Goal: Browse casually

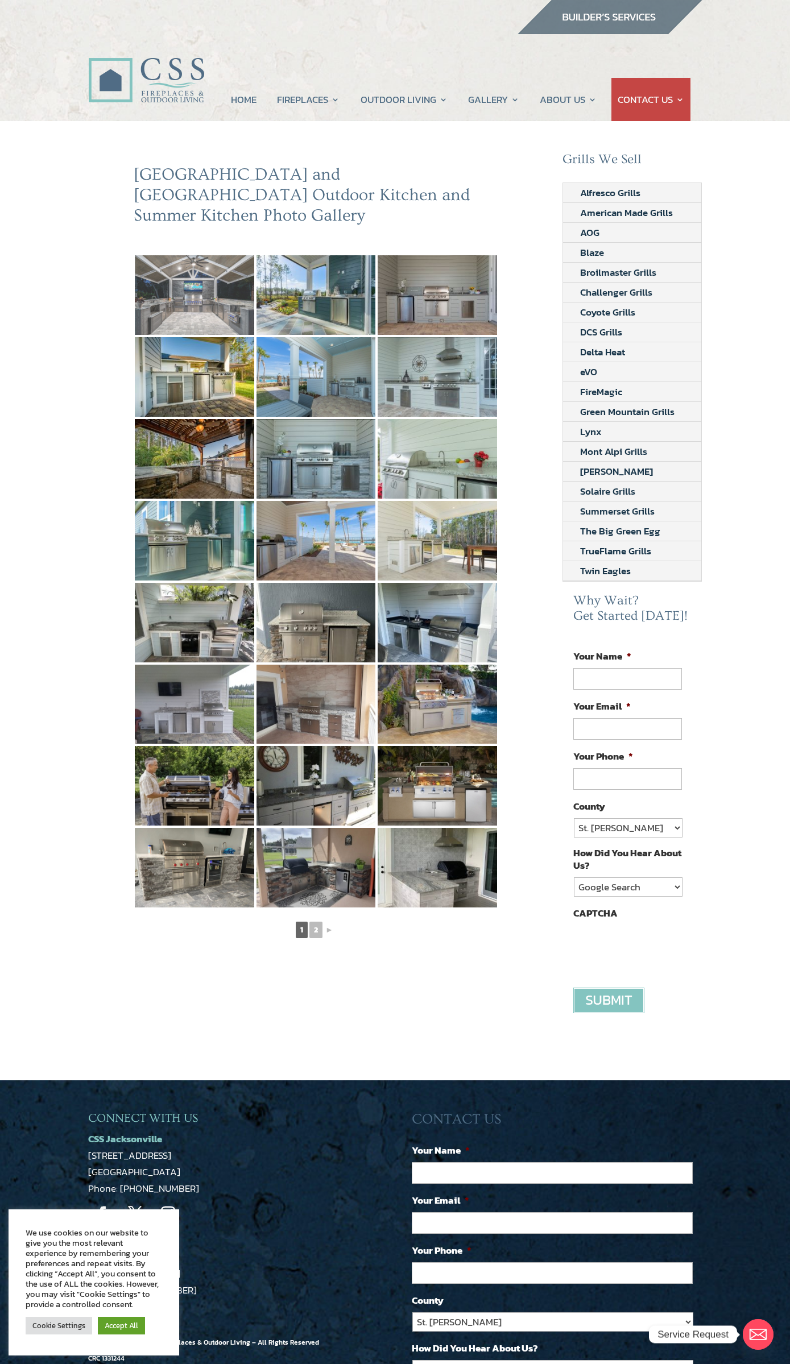
click at [190, 255] on img at bounding box center [194, 295] width 119 height 80
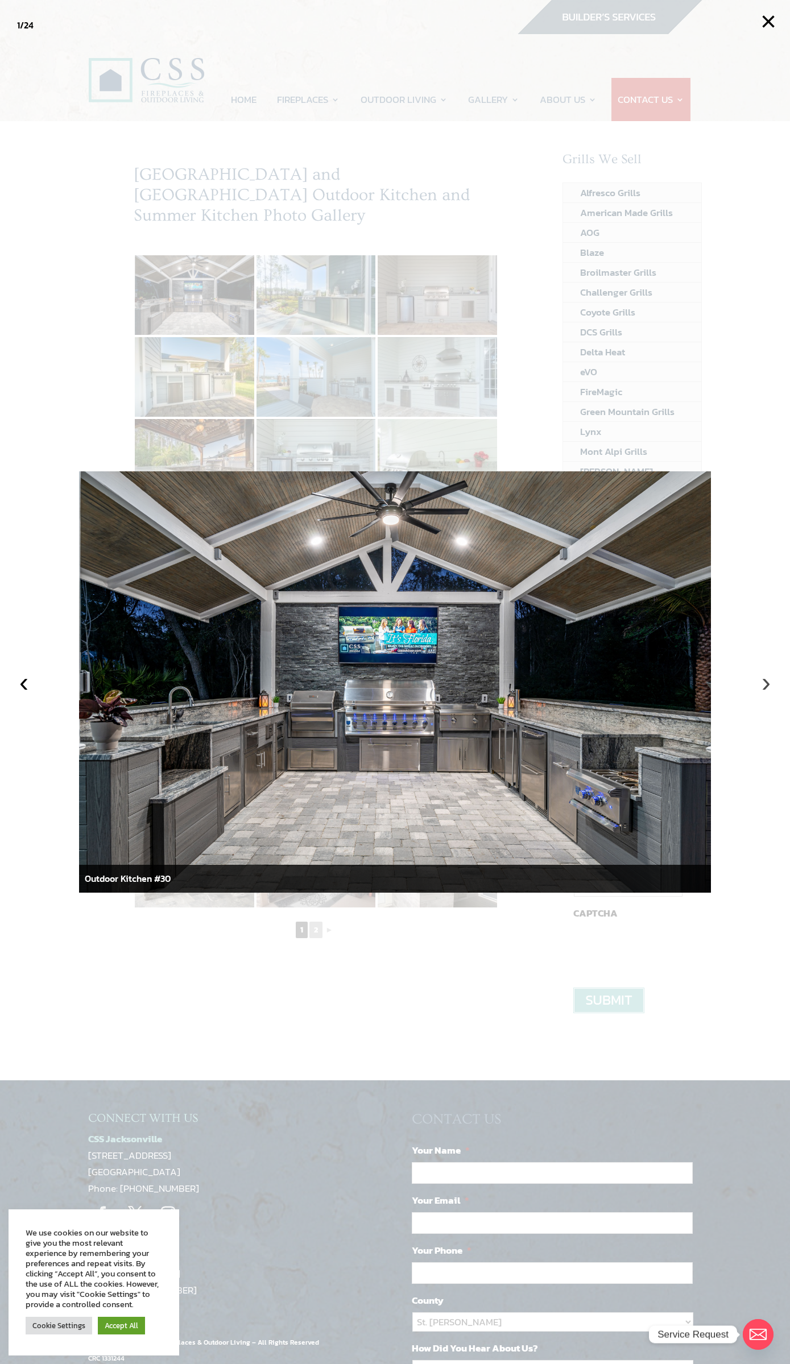
click at [762, 684] on button "›" at bounding box center [765, 682] width 25 height 25
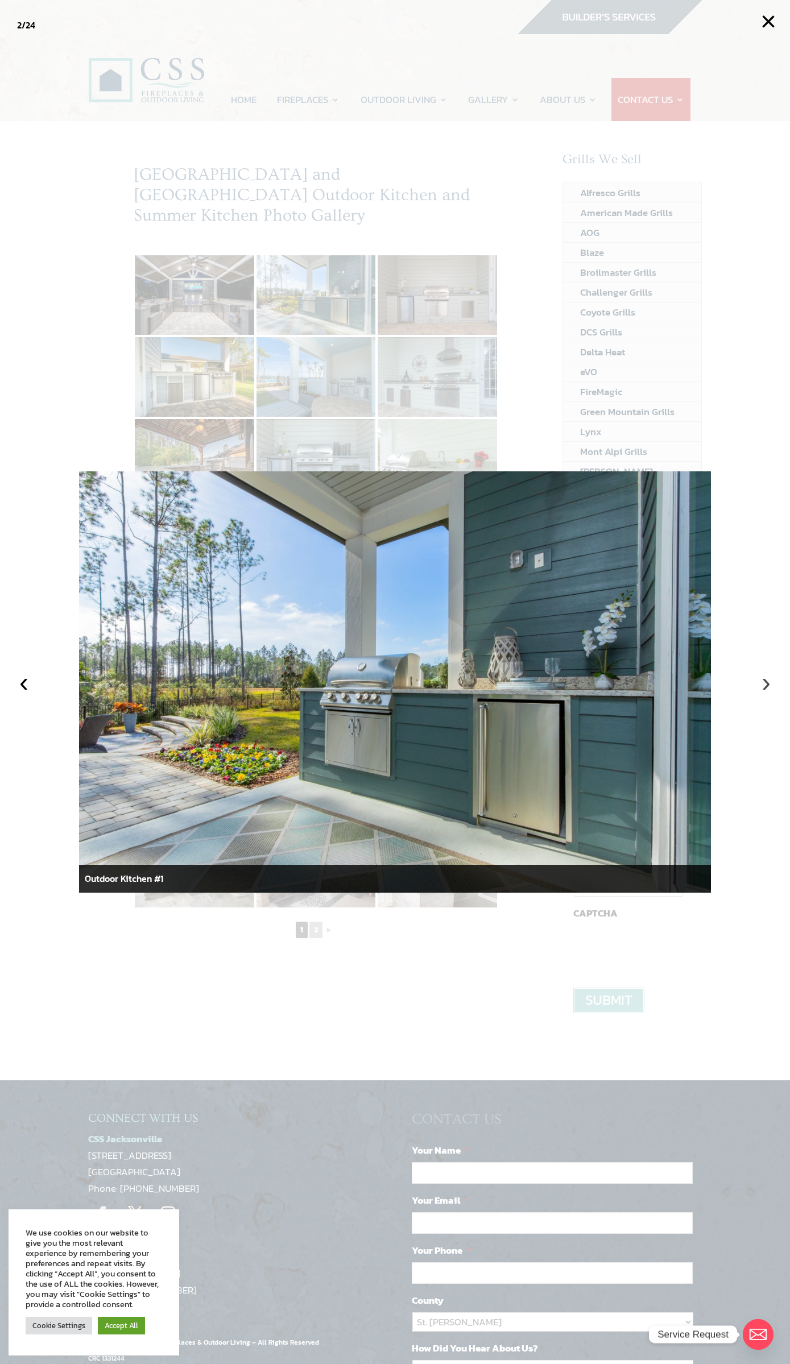
click at [762, 684] on button "›" at bounding box center [765, 682] width 25 height 25
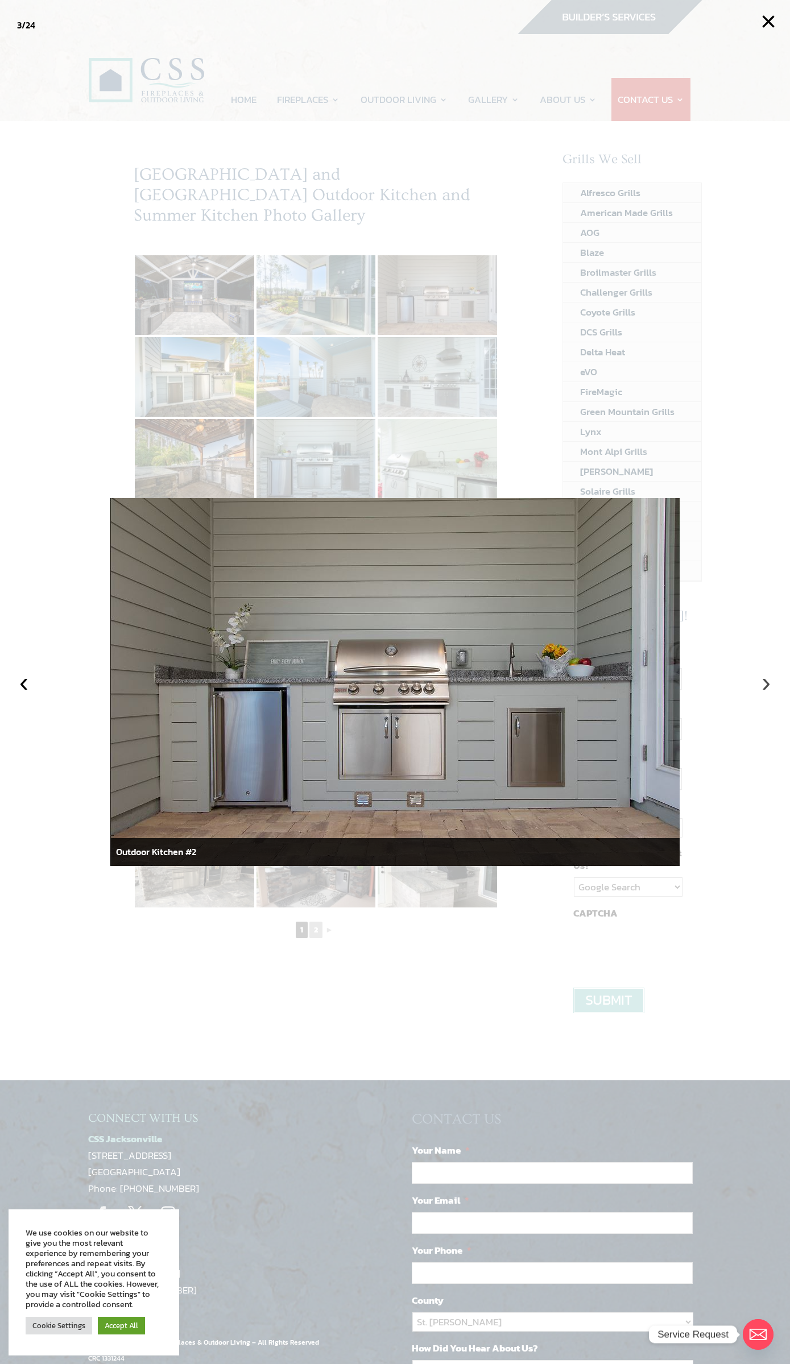
click at [762, 684] on button "›" at bounding box center [765, 682] width 25 height 25
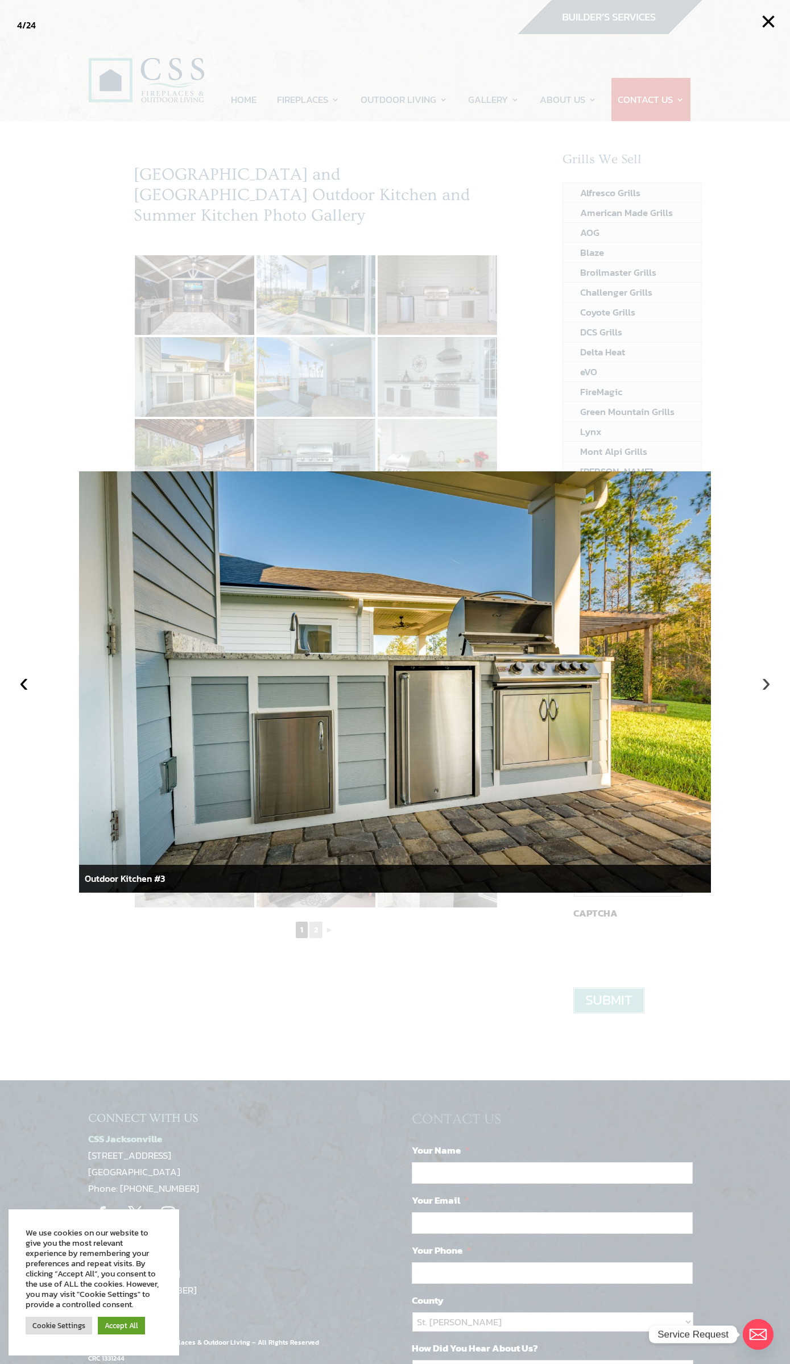
click at [762, 684] on button "›" at bounding box center [765, 682] width 25 height 25
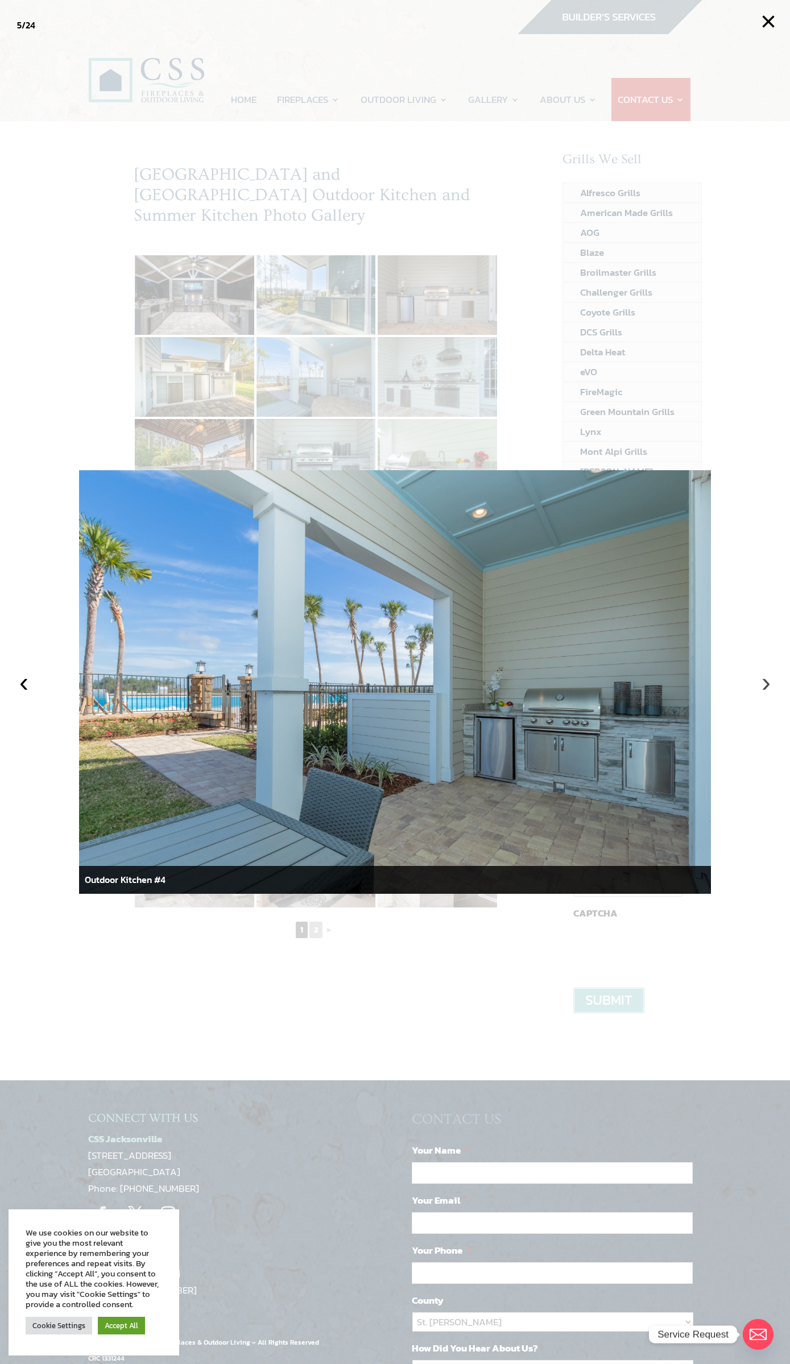
click at [762, 684] on button "›" at bounding box center [765, 682] width 25 height 25
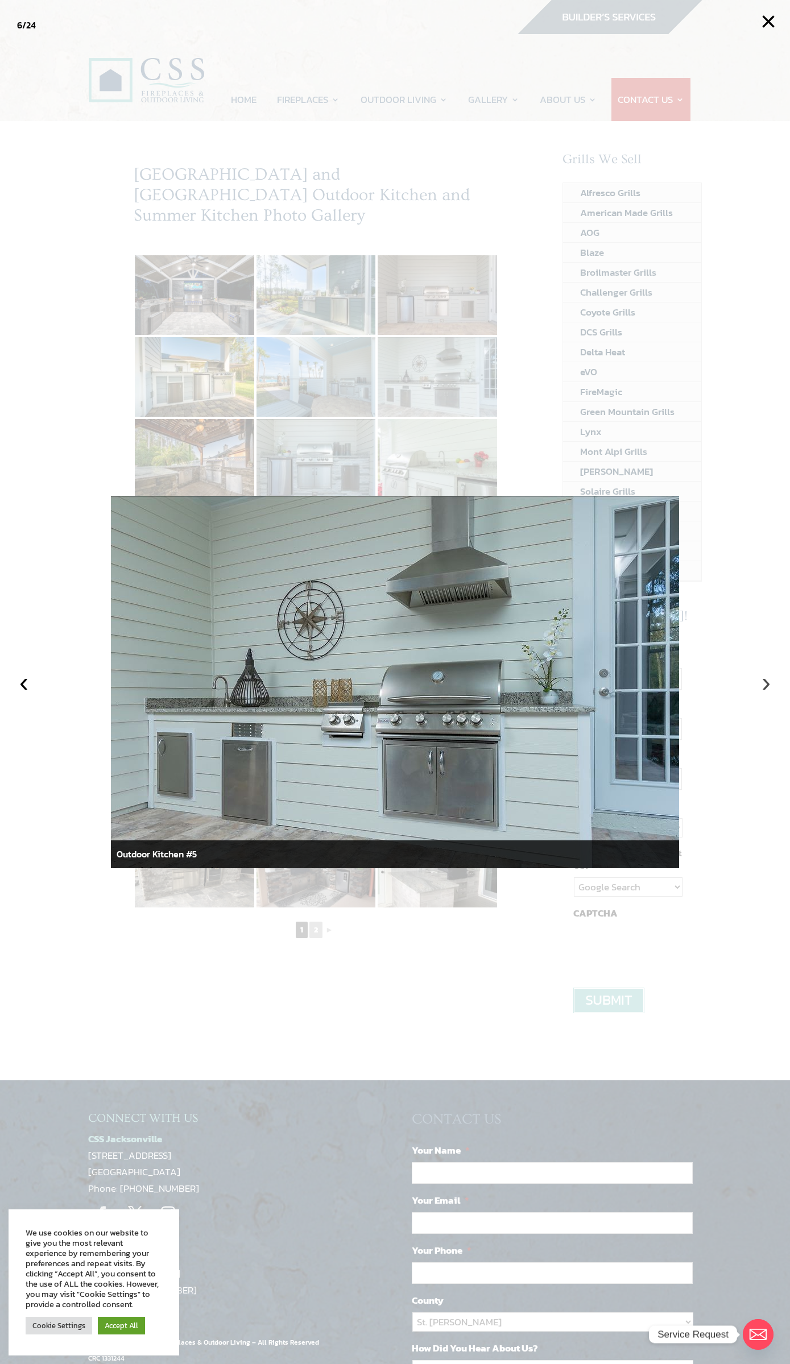
click at [762, 684] on button "›" at bounding box center [765, 682] width 25 height 25
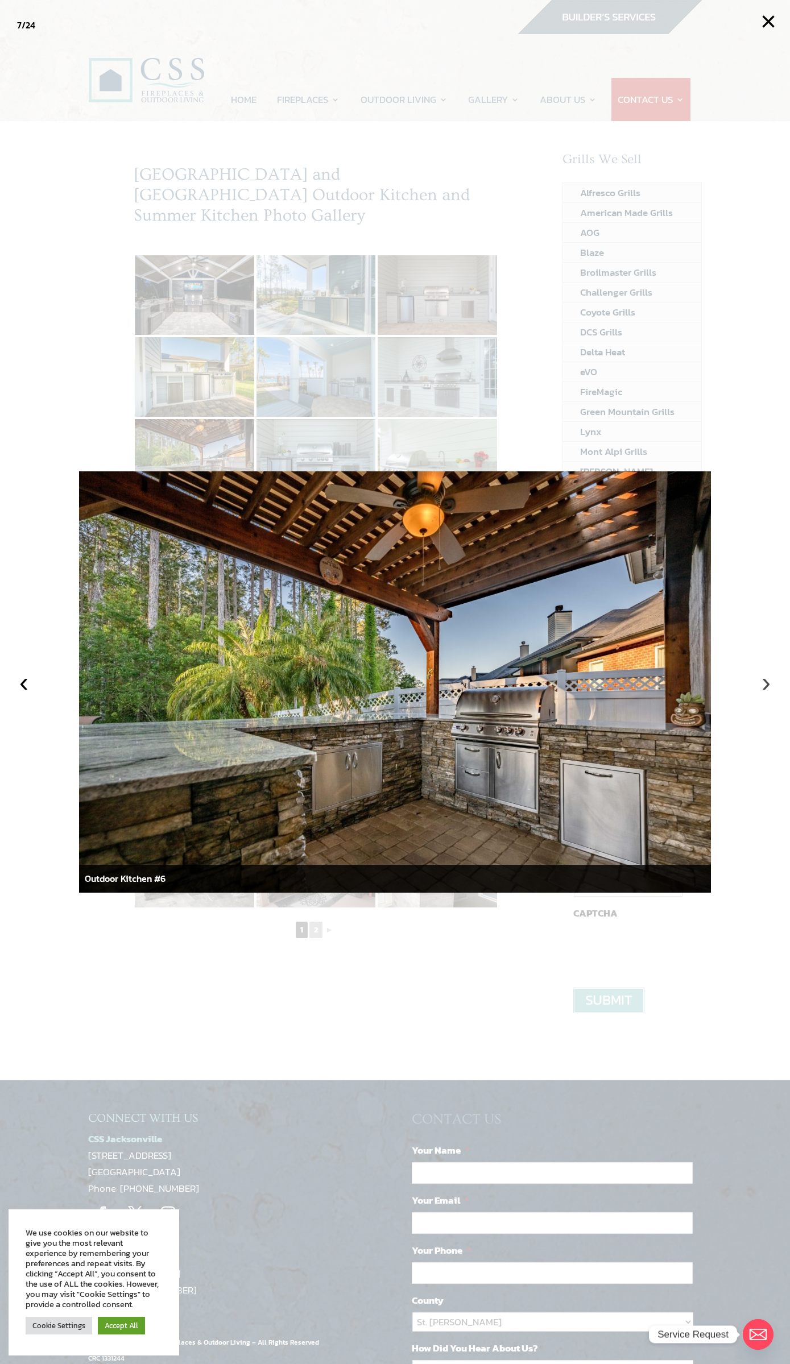
click at [762, 684] on button "›" at bounding box center [765, 682] width 25 height 25
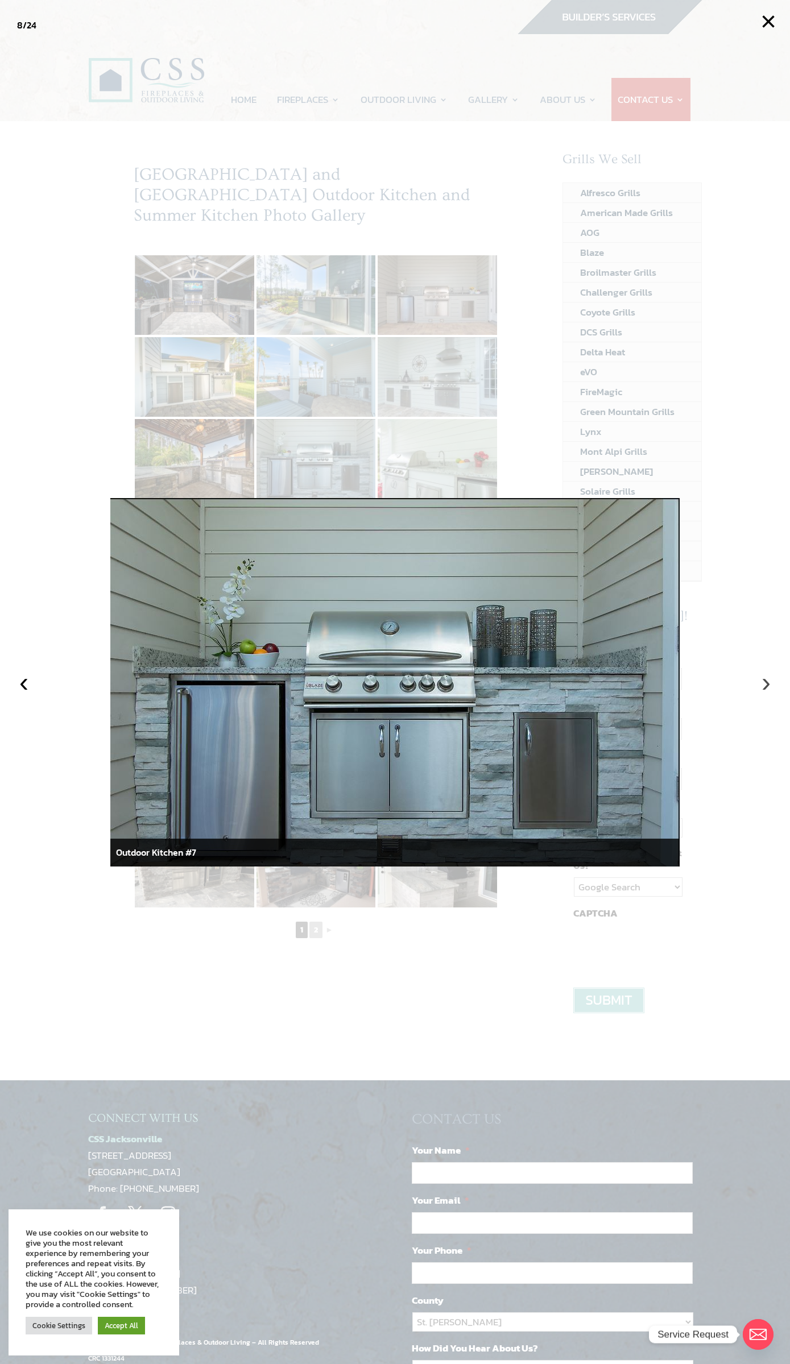
click at [764, 682] on button "›" at bounding box center [765, 682] width 25 height 25
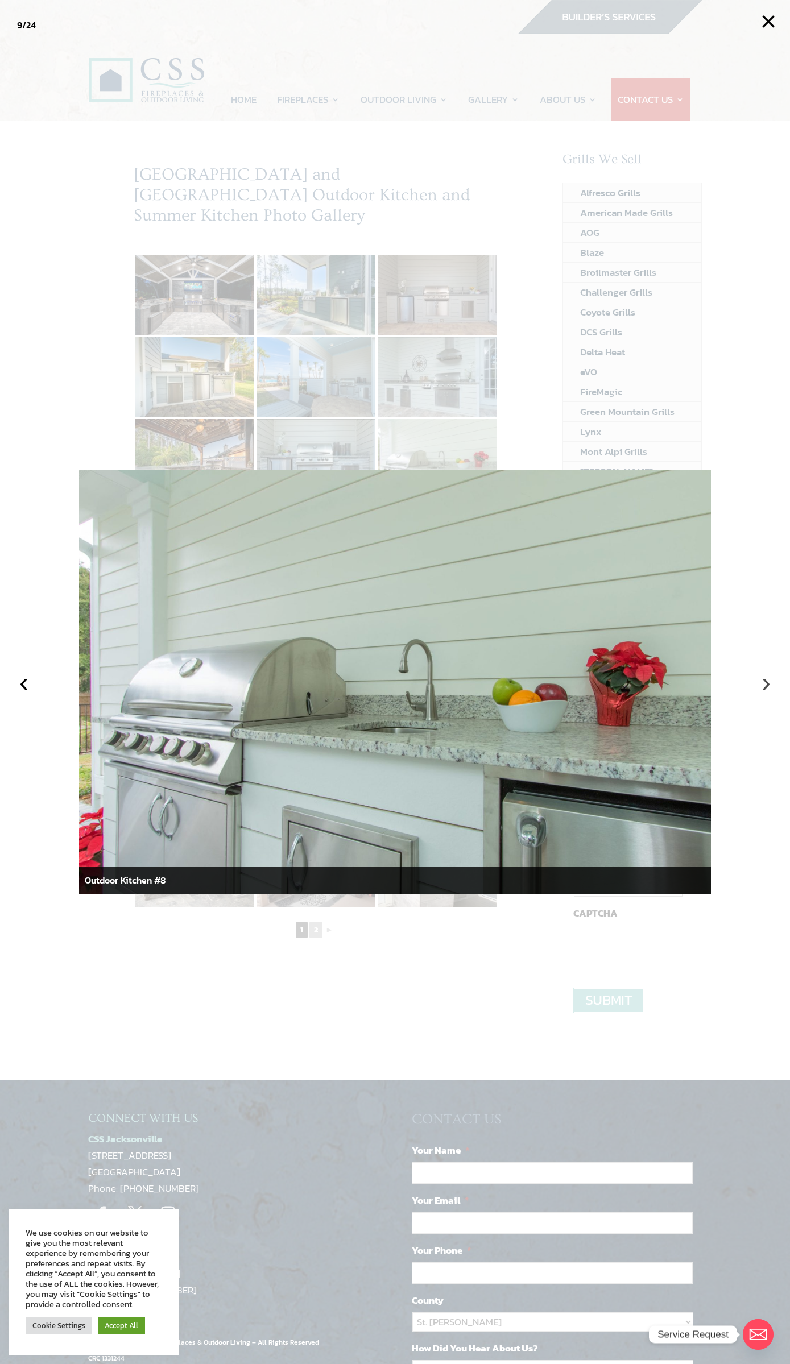
click at [764, 682] on button "›" at bounding box center [765, 682] width 25 height 25
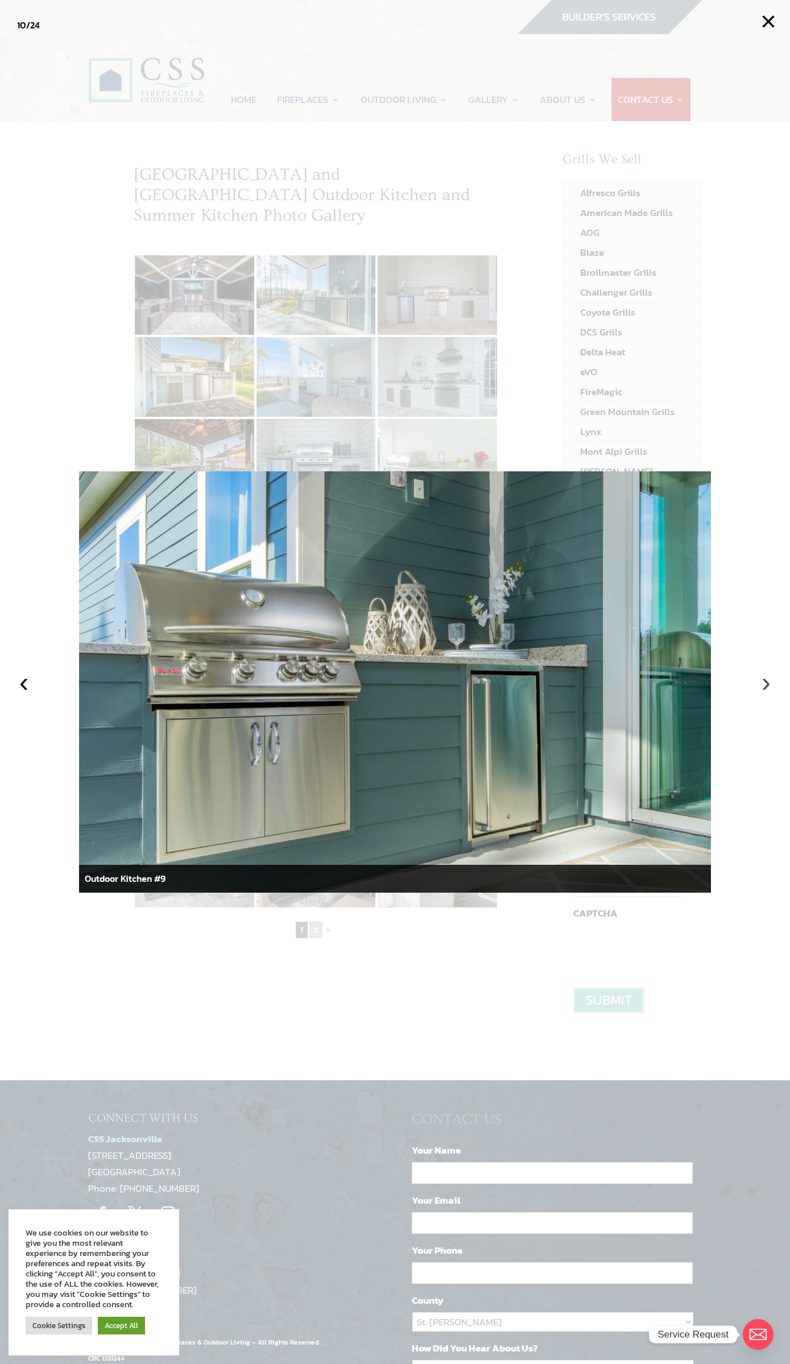
click at [764, 682] on button "›" at bounding box center [765, 682] width 25 height 25
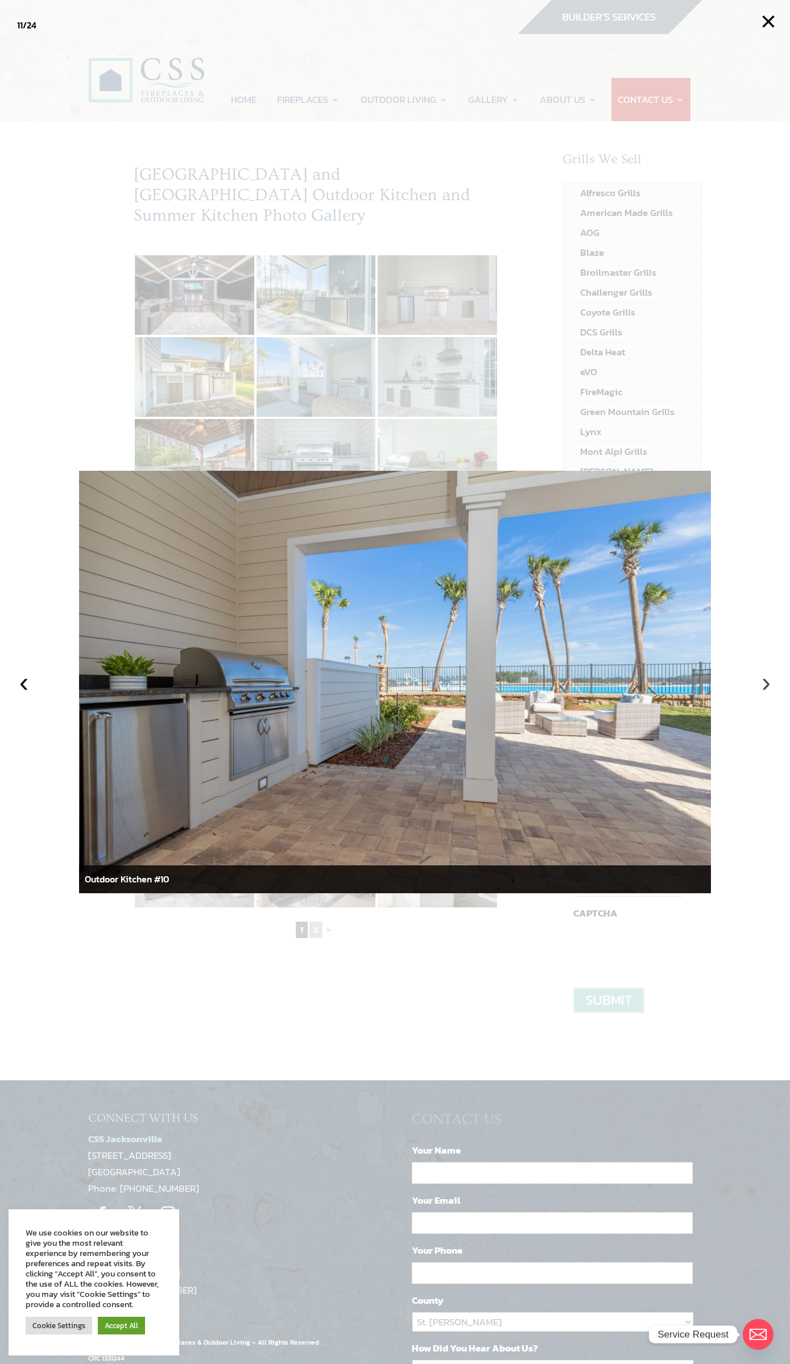
click at [764, 682] on button "›" at bounding box center [765, 682] width 25 height 25
